Goal: Obtain resource: Download file/media

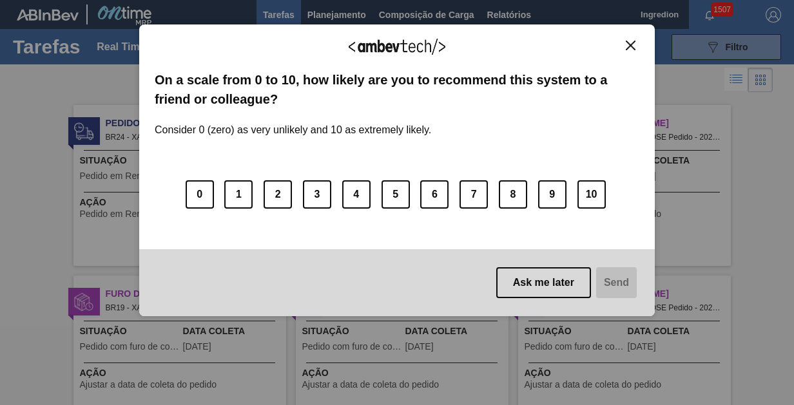
click at [630, 44] on img "Close" at bounding box center [631, 46] width 10 height 10
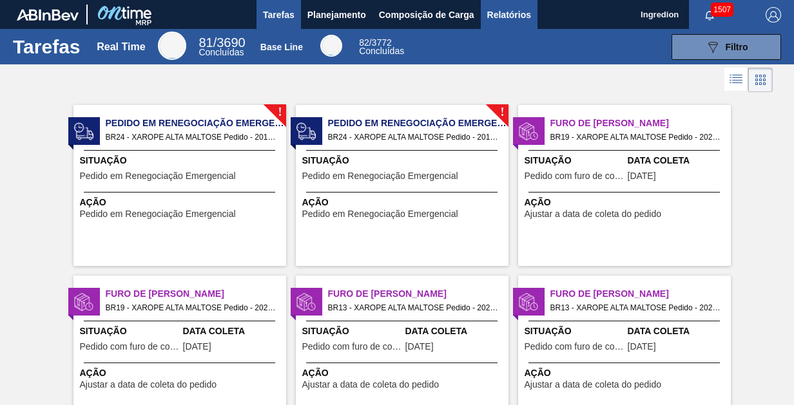
click at [508, 14] on span "Relatórios" at bounding box center [509, 14] width 44 height 15
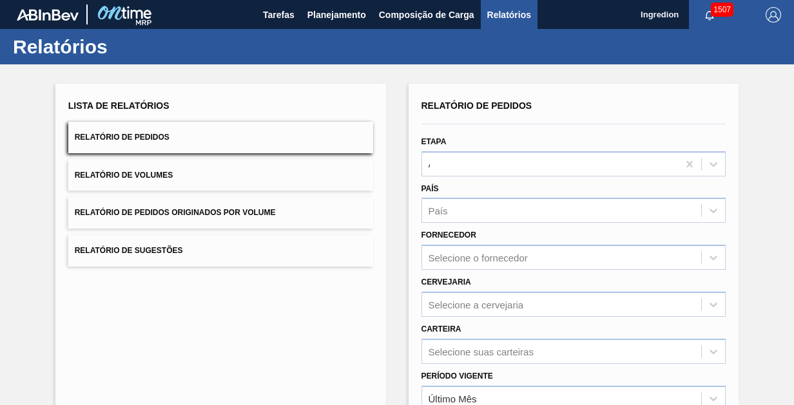
type input "Aguardando Faturamento"
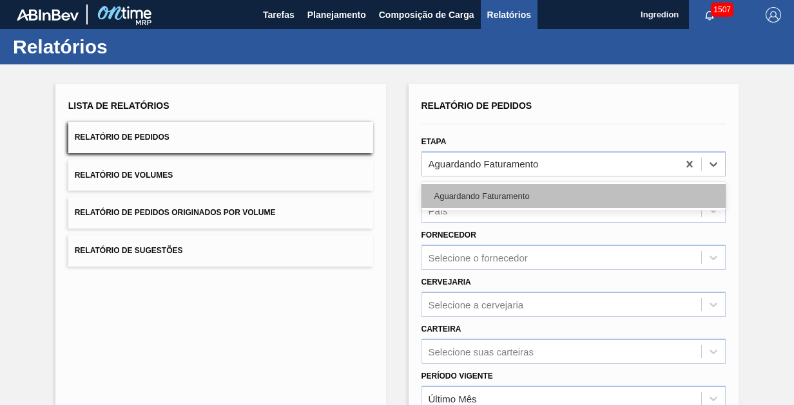
click at [572, 195] on div "Aguardando Faturamento" at bounding box center [574, 196] width 305 height 24
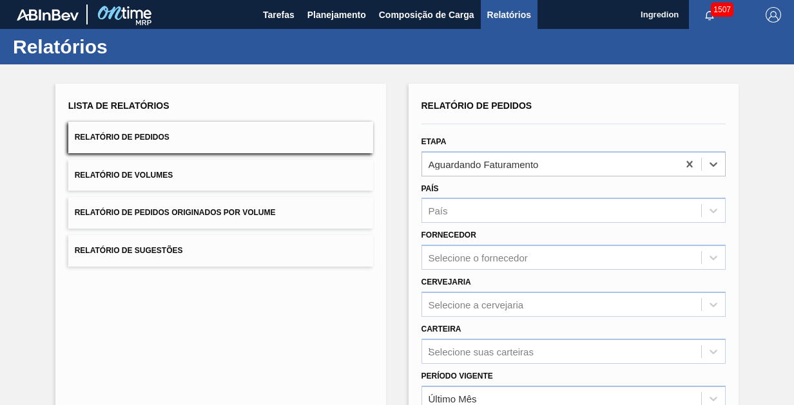
type input "Xarope"
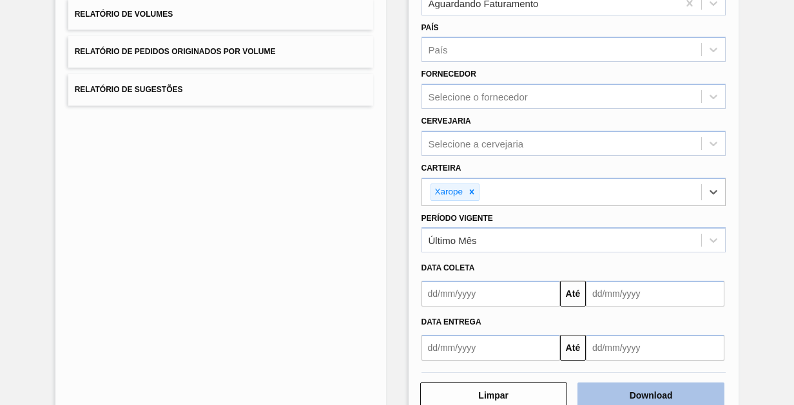
click at [649, 393] on button "Download" at bounding box center [650, 396] width 147 height 26
